Goal: Transaction & Acquisition: Purchase product/service

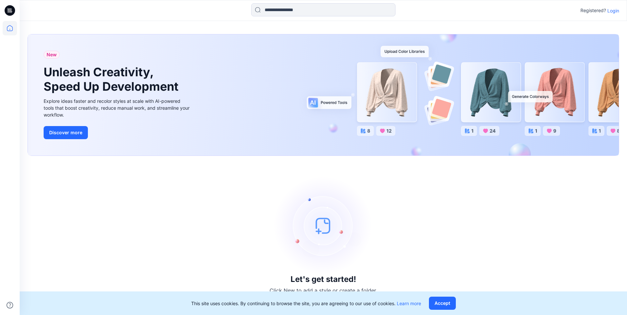
click at [617, 14] on div "Registered? Login" at bounding box center [599, 11] width 39 height 8
click at [617, 12] on p "Login" at bounding box center [613, 10] width 12 height 7
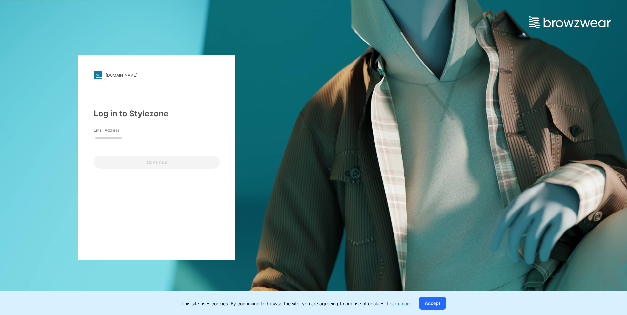
click at [132, 140] on input "Email Address" at bounding box center [157, 138] width 126 height 10
type input "**********"
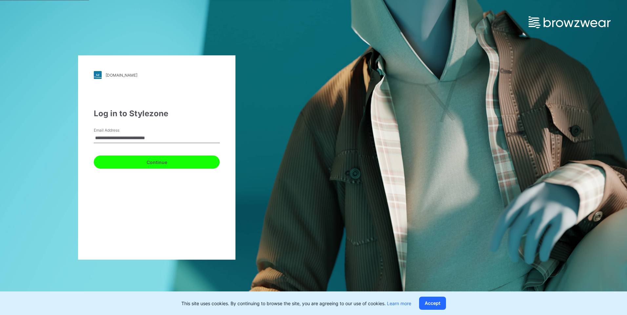
click at [130, 166] on button "Continue" at bounding box center [157, 162] width 126 height 13
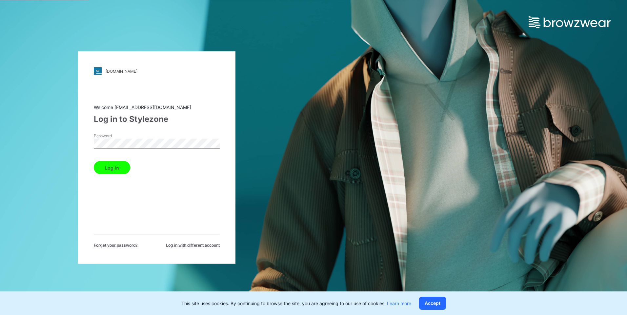
click at [129, 149] on div "Password" at bounding box center [157, 143] width 126 height 20
click at [118, 173] on button "Log in" at bounding box center [112, 167] width 36 height 13
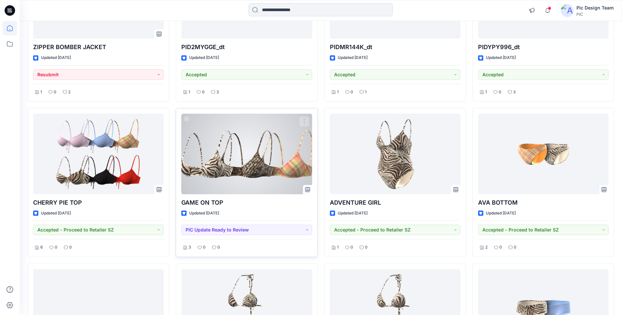
scroll to position [1095, 0]
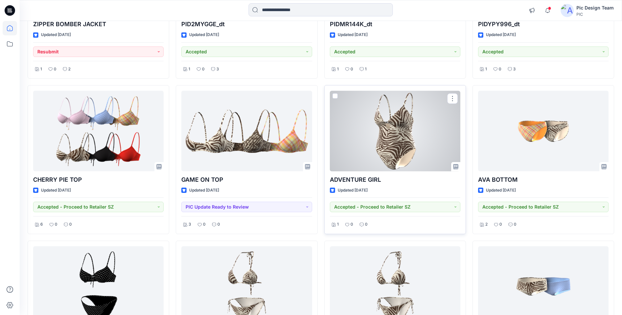
click at [391, 135] on div at bounding box center [395, 131] width 130 height 80
